Goal: Transaction & Acquisition: Purchase product/service

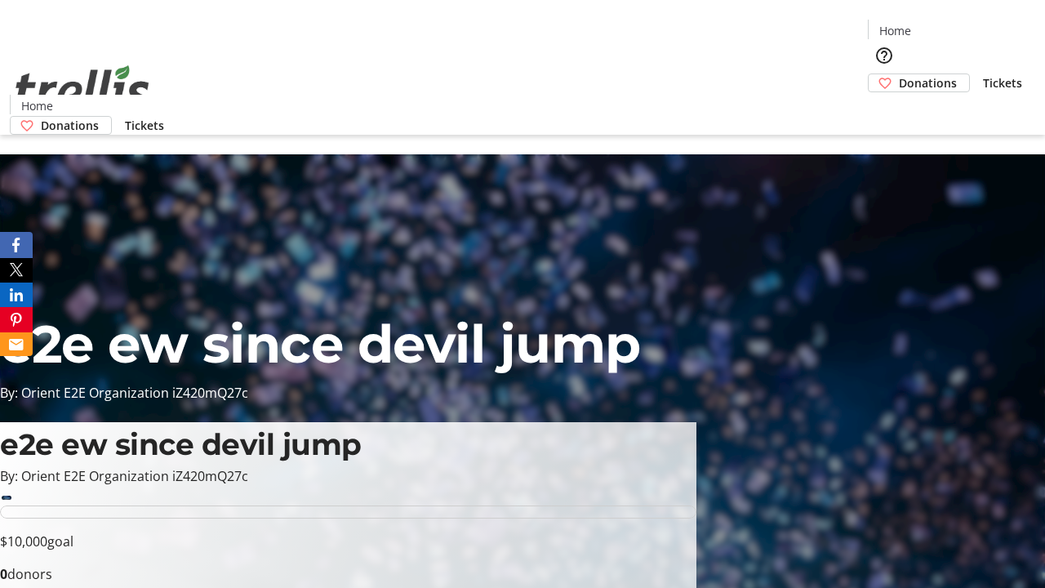
click at [899, 74] on span "Donations" at bounding box center [928, 82] width 58 height 17
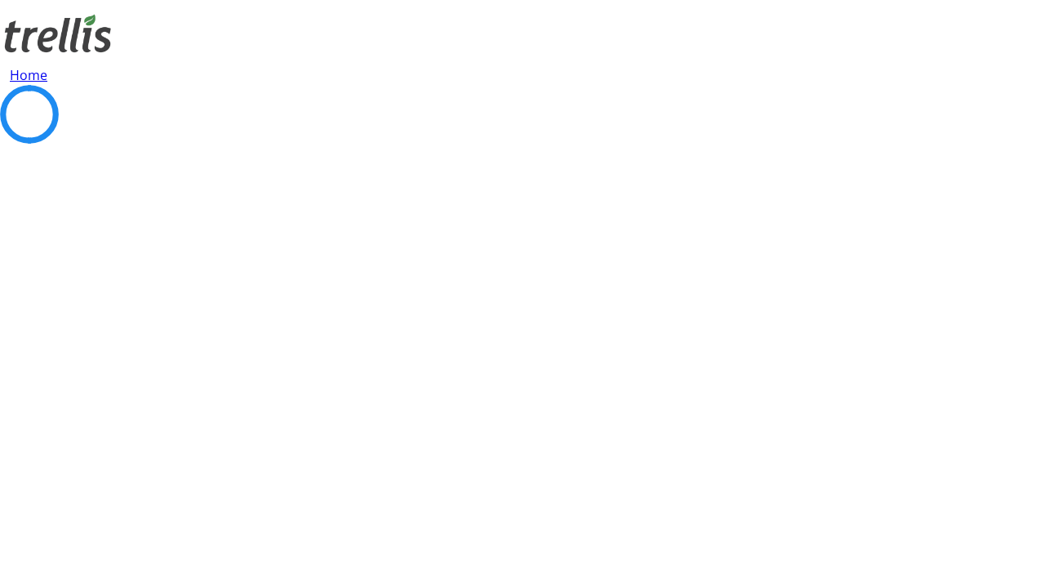
select select "CA"
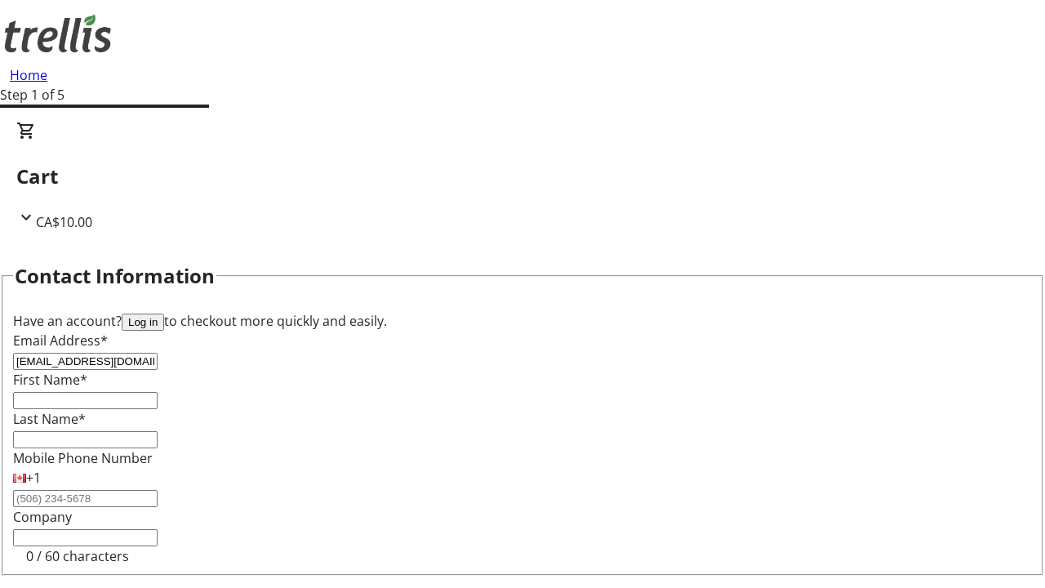
type input "[EMAIL_ADDRESS][DOMAIN_NAME]"
type input "Gisselle"
type input "[PERSON_NAME]"
type input "[STREET_ADDRESS][PERSON_NAME]"
type input "Kelowna"
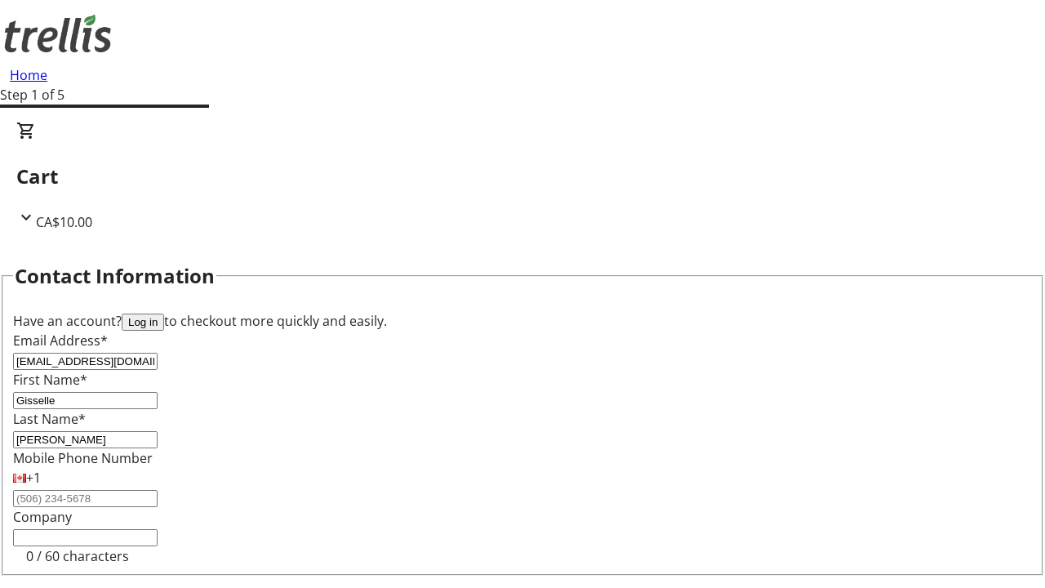
select select "BC"
type input "Kelowna"
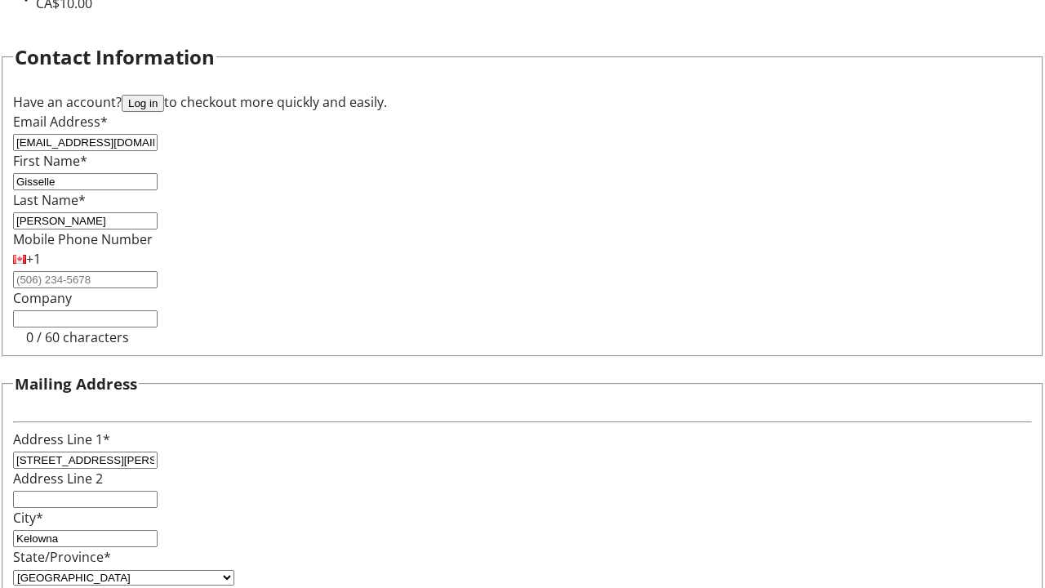
type input "V1Y 0C2"
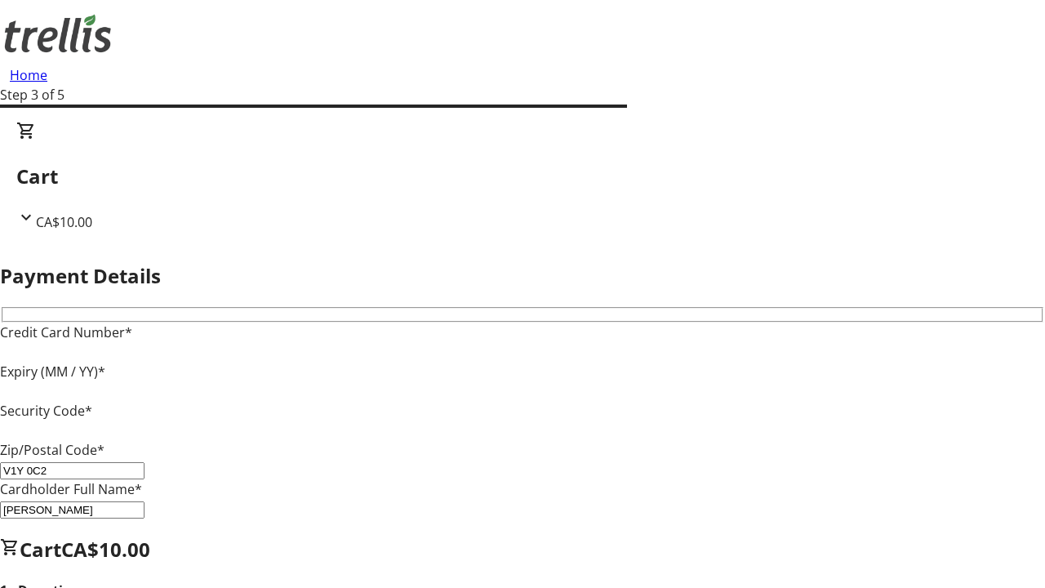
type input "V1Y 0C2"
